Goal: Find specific page/section: Find specific page/section

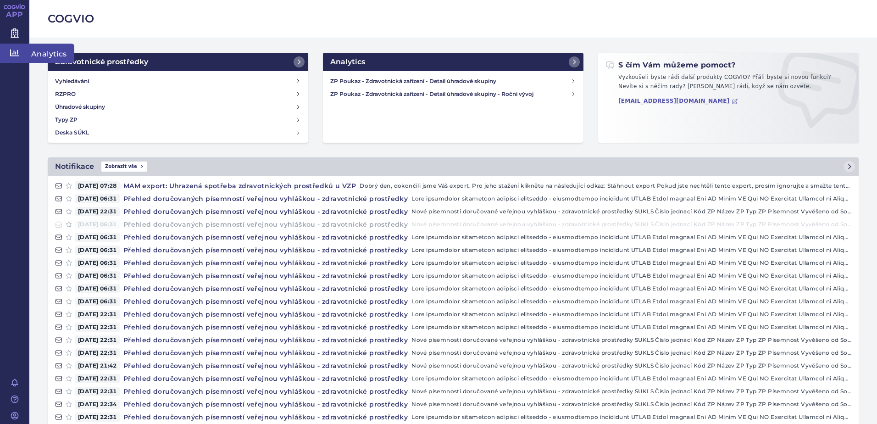
click at [16, 54] on icon at bounding box center [14, 52] width 9 height 7
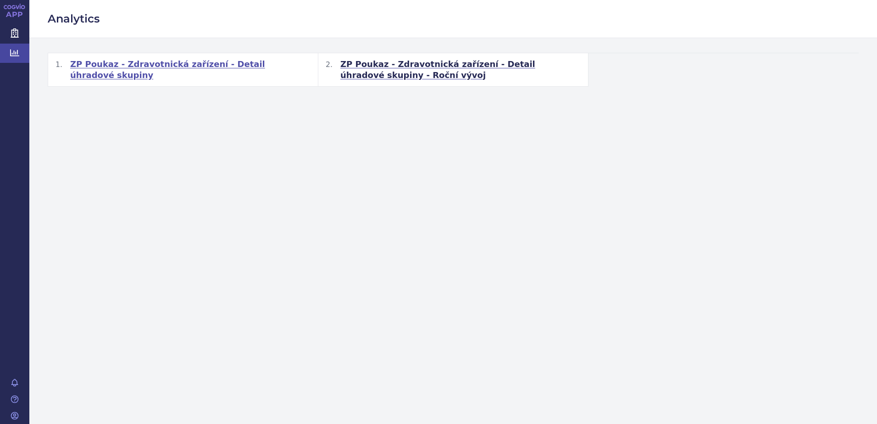
click at [118, 62] on span "ZP Poukaz - Zdravotnická zařízení - Detail úhradové skupiny" at bounding box center [190, 70] width 240 height 22
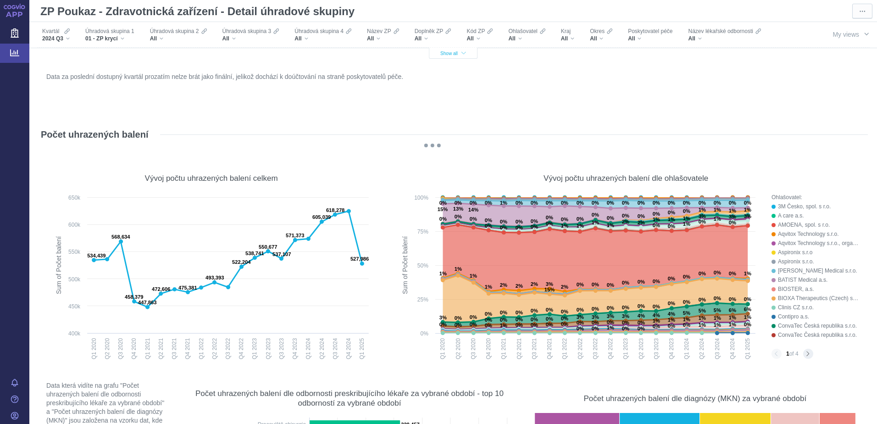
click at [446, 52] on span "Show all" at bounding box center [453, 53] width 26 height 5
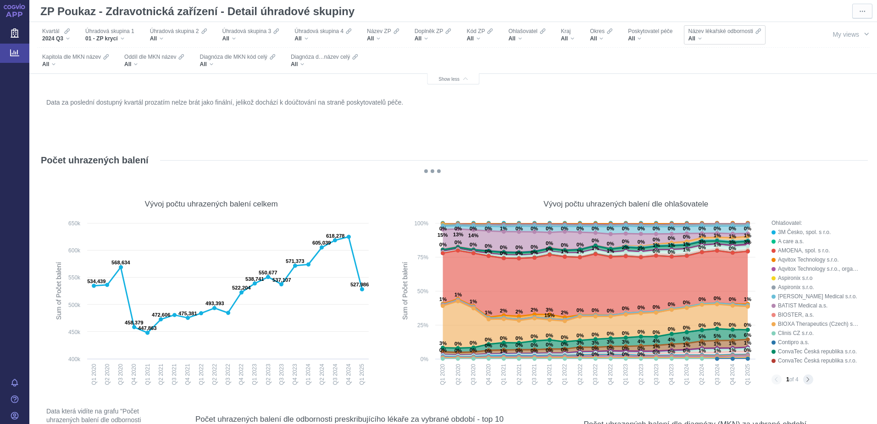
click at [700, 37] on div "All" at bounding box center [724, 38] width 72 height 7
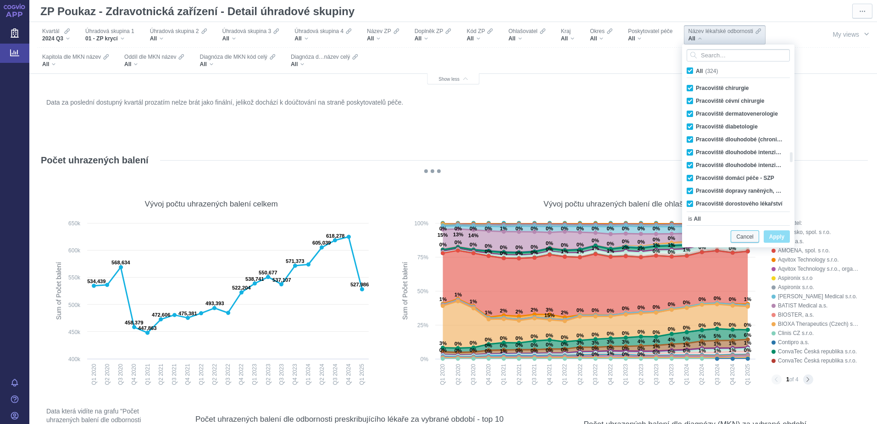
click at [749, 236] on span "Cancel" at bounding box center [744, 236] width 17 height 11
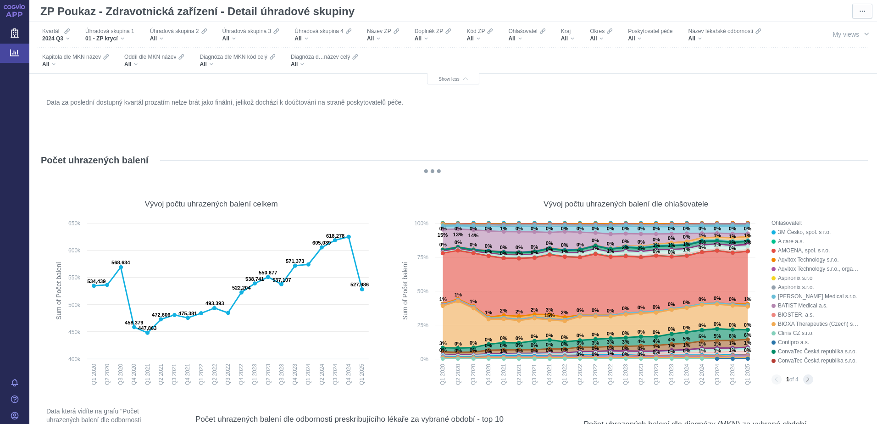
scroll to position [229, 0]
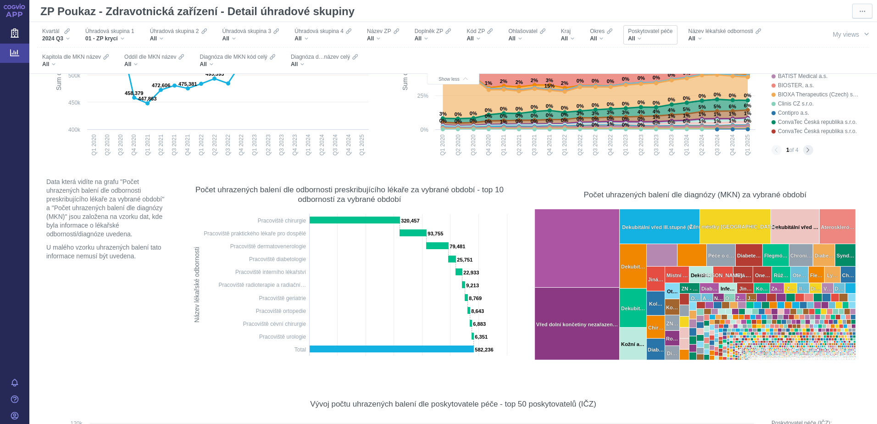
click at [656, 38] on div "All" at bounding box center [650, 38] width 44 height 7
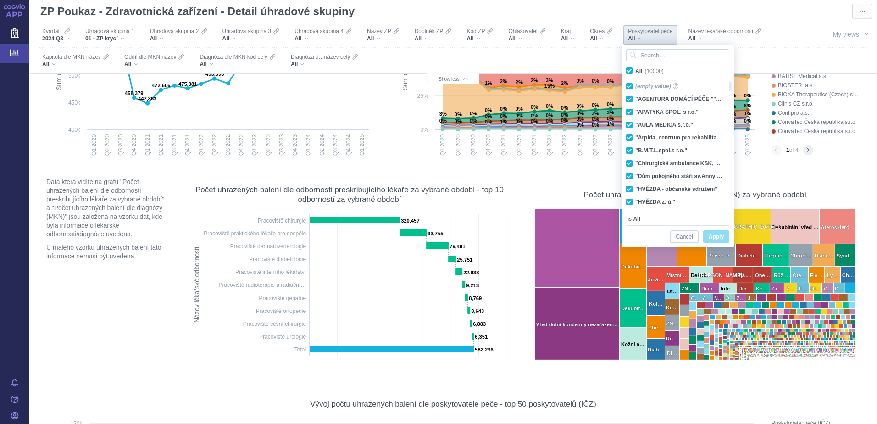
click at [635, 70] on span "All (10000)" at bounding box center [649, 71] width 28 height 6
click at [635, 70] on input "All (10000)" at bounding box center [638, 69] width 6 height 6
checkbox input "false"
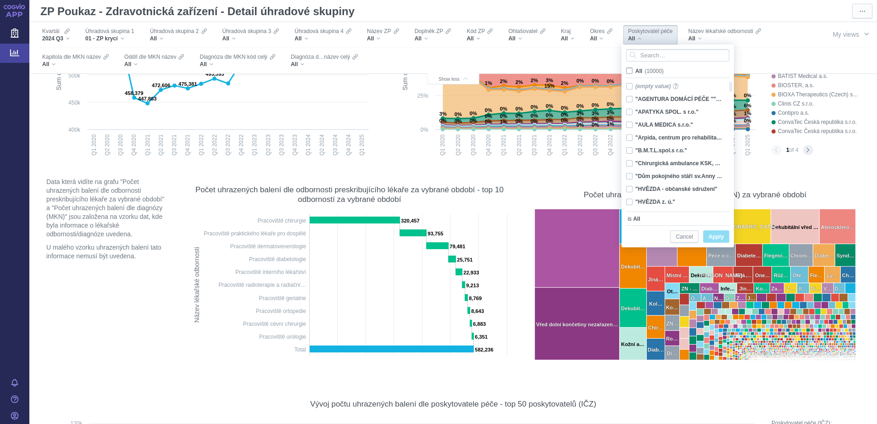
checkbox input "false"
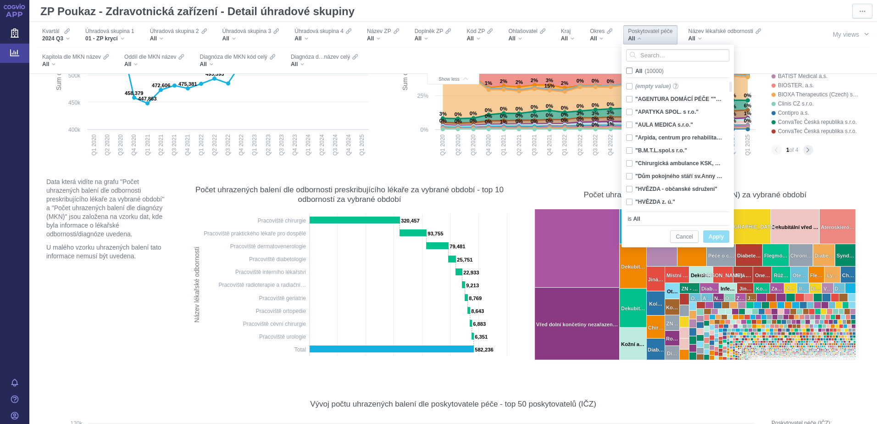
checkbox input "false"
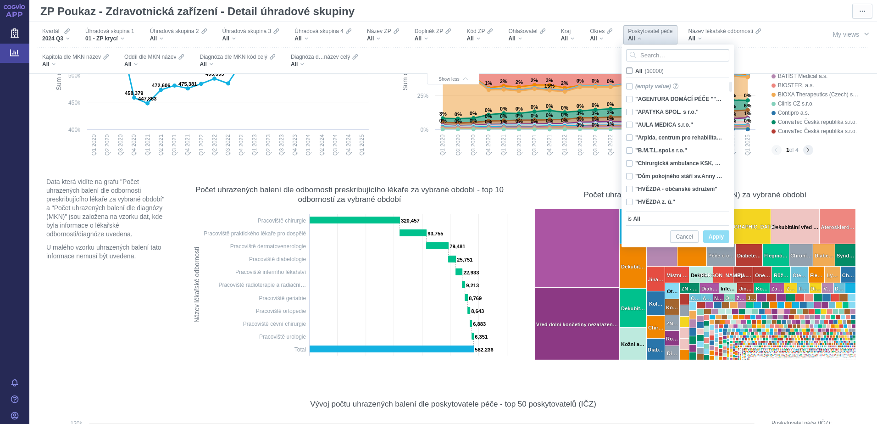
checkbox input "false"
click at [647, 57] on input "Search attribute values" at bounding box center [677, 55] width 103 height 12
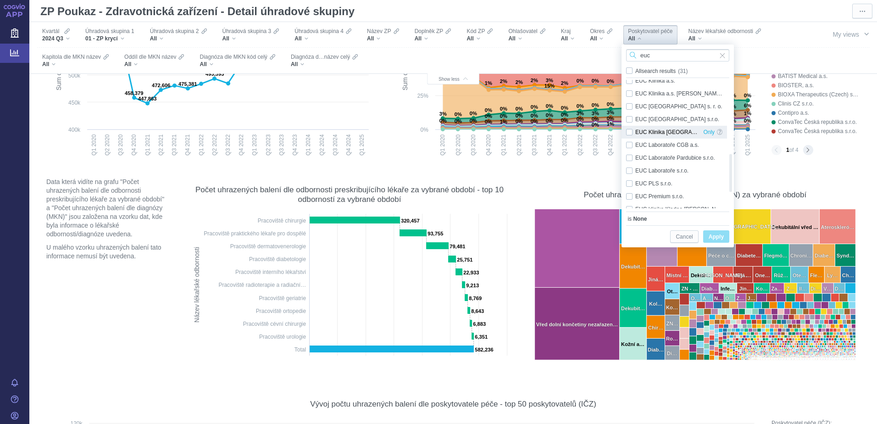
type input "euc"
click at [627, 133] on div "EUC Klinika [GEOGRAPHIC_DATA] s.r.o. Only" at bounding box center [673, 132] width 105 height 13
checkbox input "true"
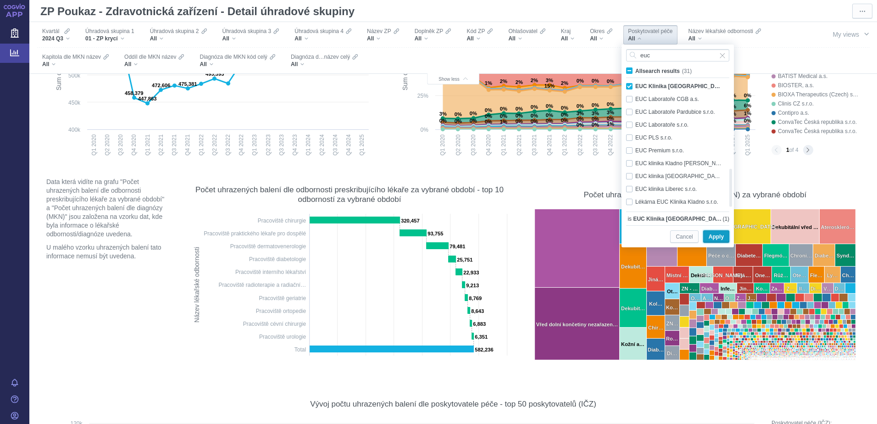
click at [720, 238] on span "Apply" at bounding box center [715, 236] width 15 height 11
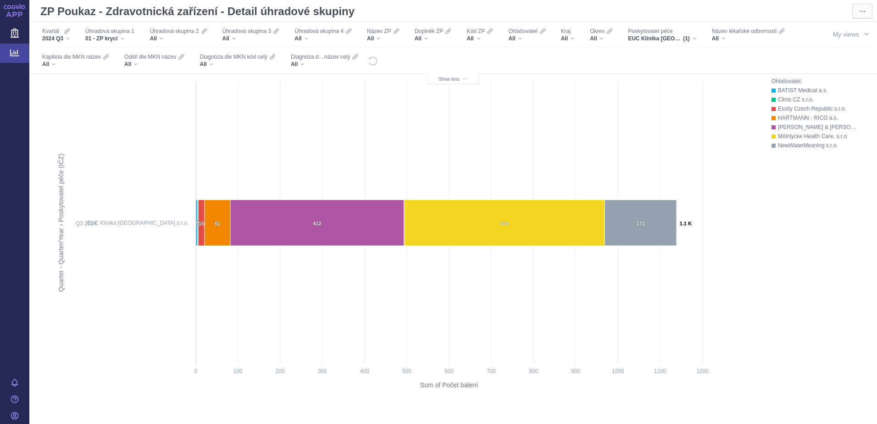
scroll to position [2017, 0]
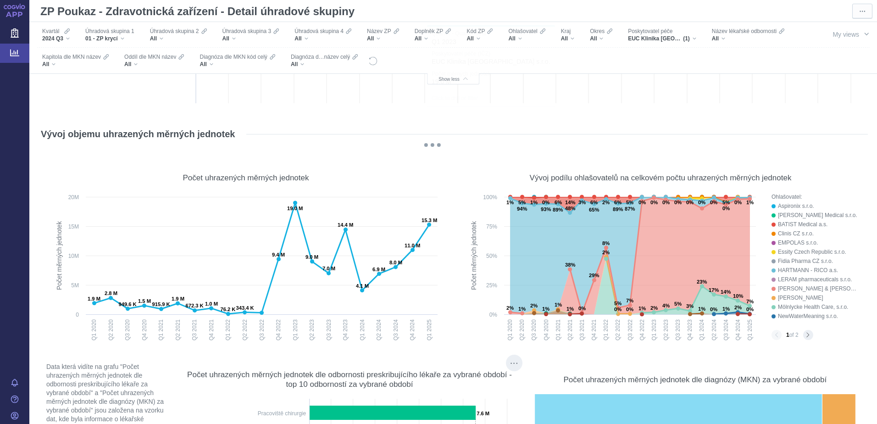
scroll to position [2659, 0]
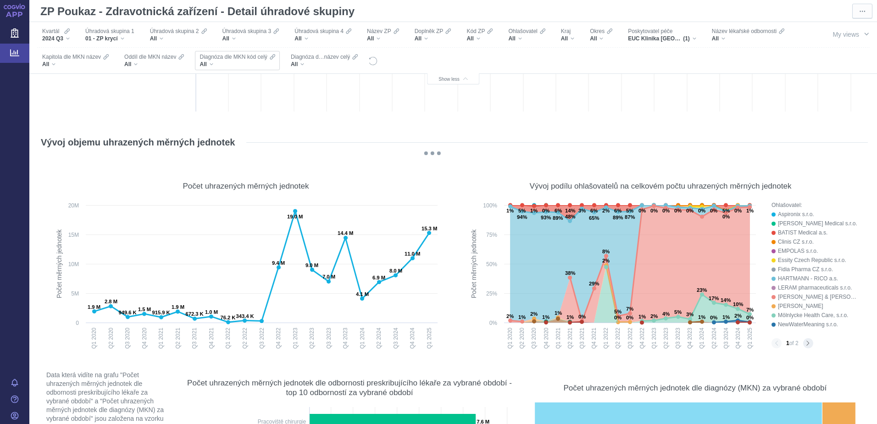
click at [215, 65] on div "All" at bounding box center [236, 64] width 75 height 7
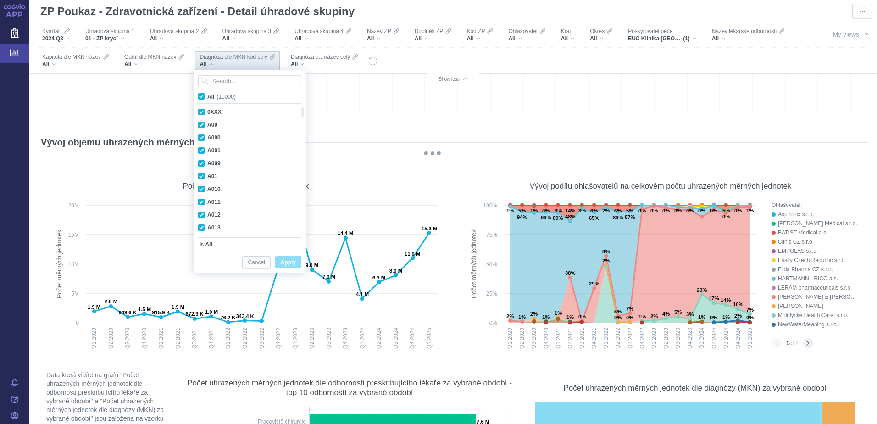
click at [215, 65] on div "All" at bounding box center [236, 64] width 75 height 7
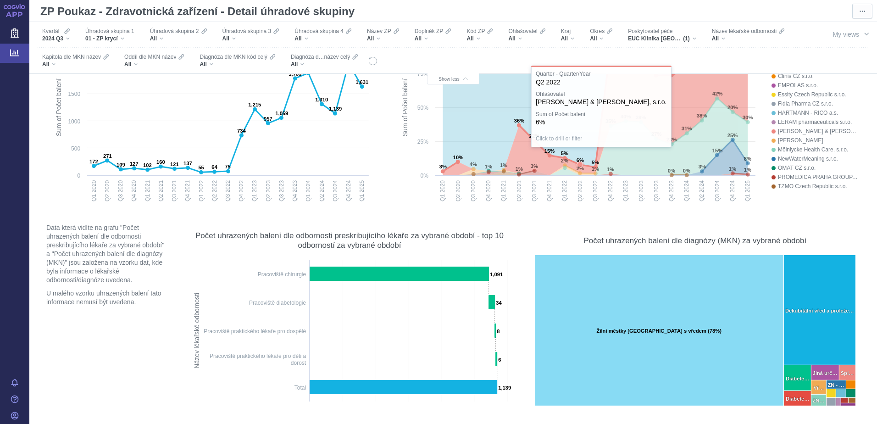
scroll to position [229, 0]
